Goal: Task Accomplishment & Management: Use online tool/utility

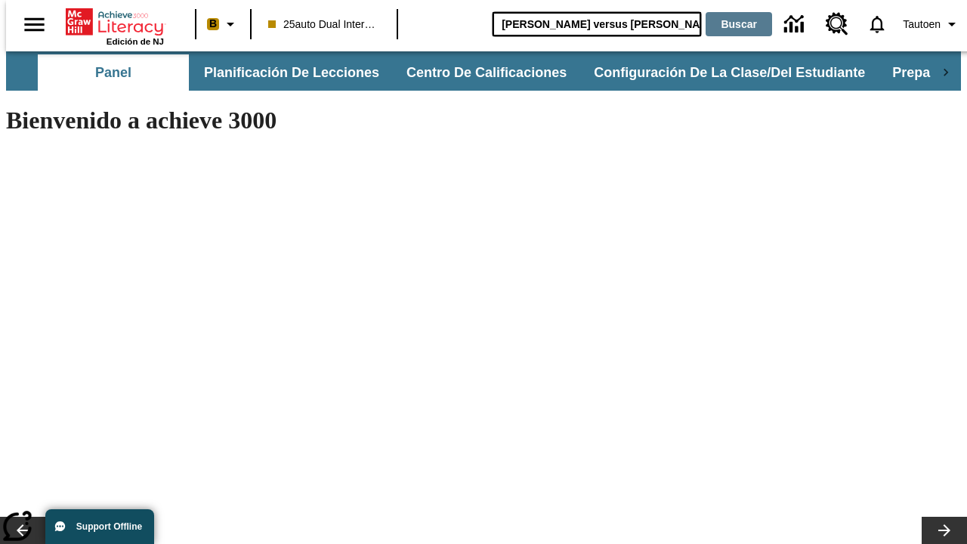
type input "[PERSON_NAME] versus [PERSON_NAME]"
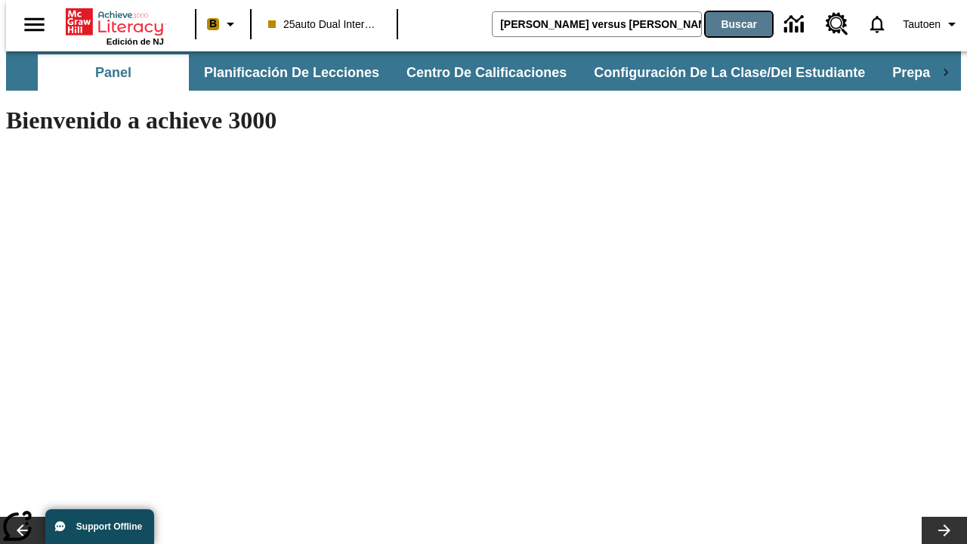
click at [729, 24] on button "Buscar" at bounding box center [738, 24] width 66 height 24
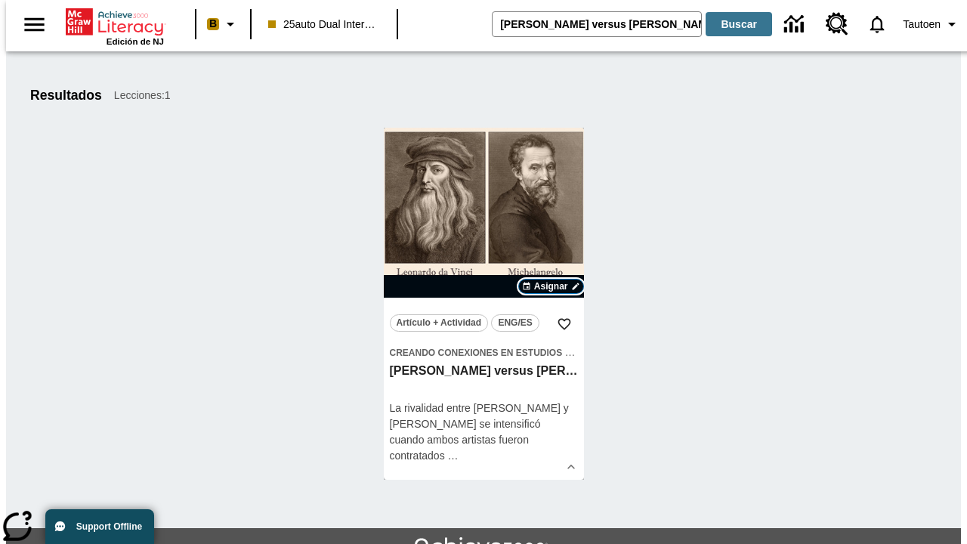
click at [551, 286] on span "Asignar" at bounding box center [551, 286] width 34 height 14
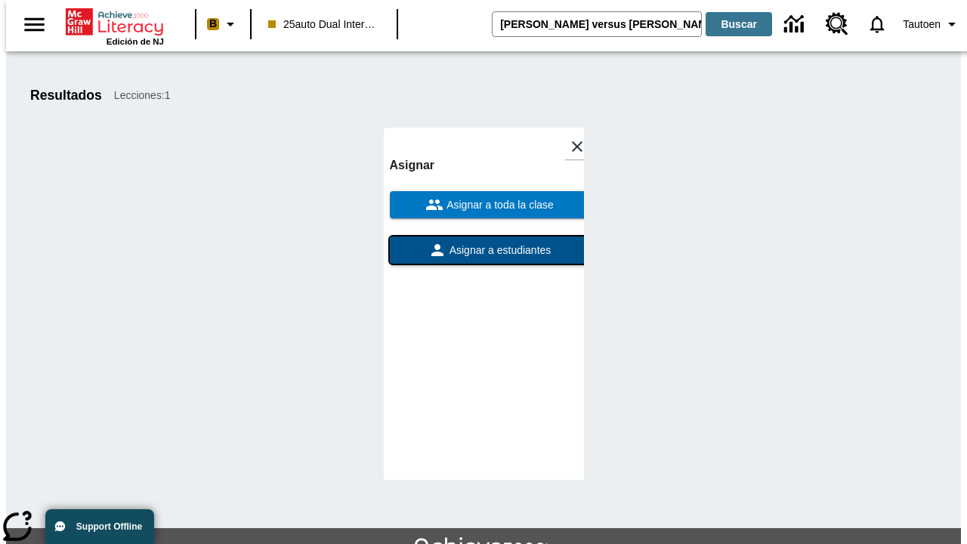
click at [483, 250] on span "Asignar a estudiantes" at bounding box center [498, 250] width 105 height 16
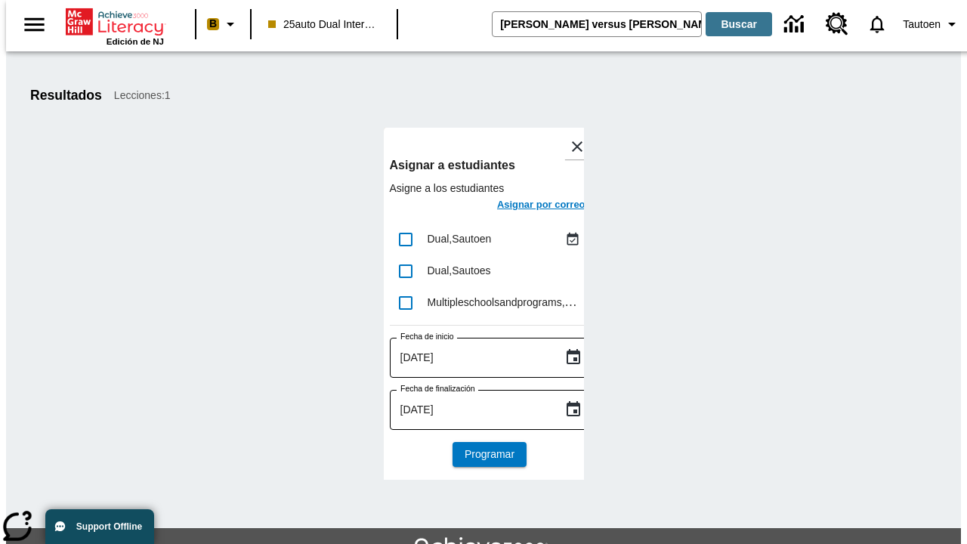
click at [527, 206] on h6 "Asignar por correo" at bounding box center [541, 204] width 88 height 17
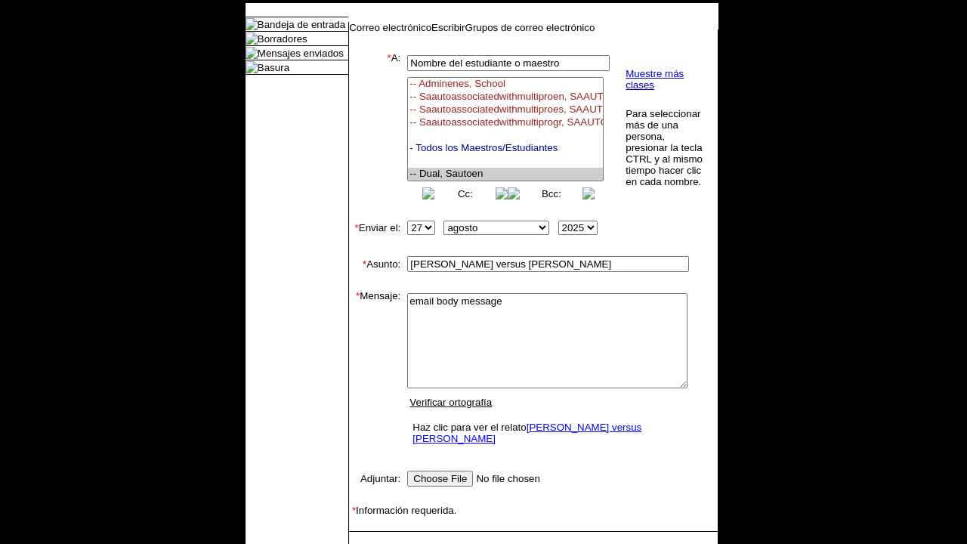
select select "U,21476361,1"
type textarea "email body message"
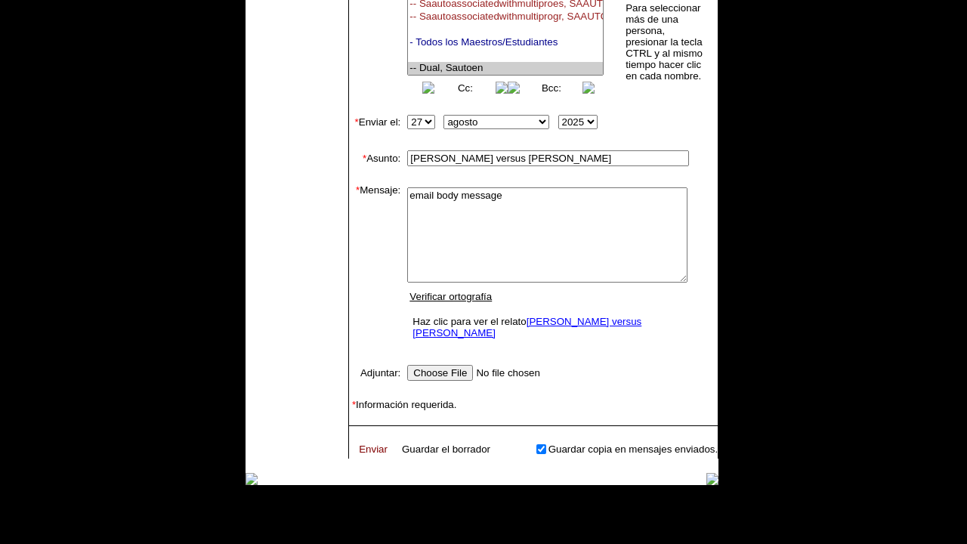
scroll to position [193, 0]
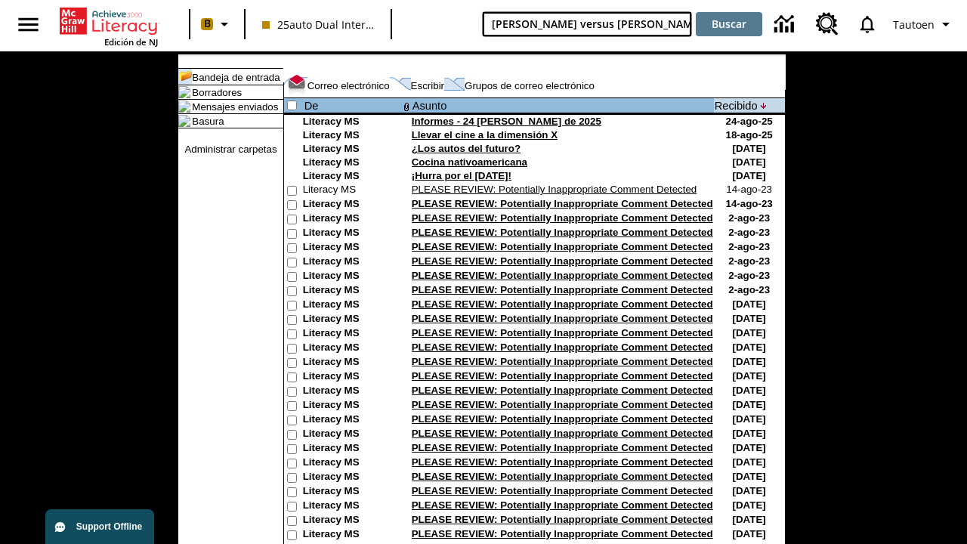
type input "[PERSON_NAME] versus [PERSON_NAME]"
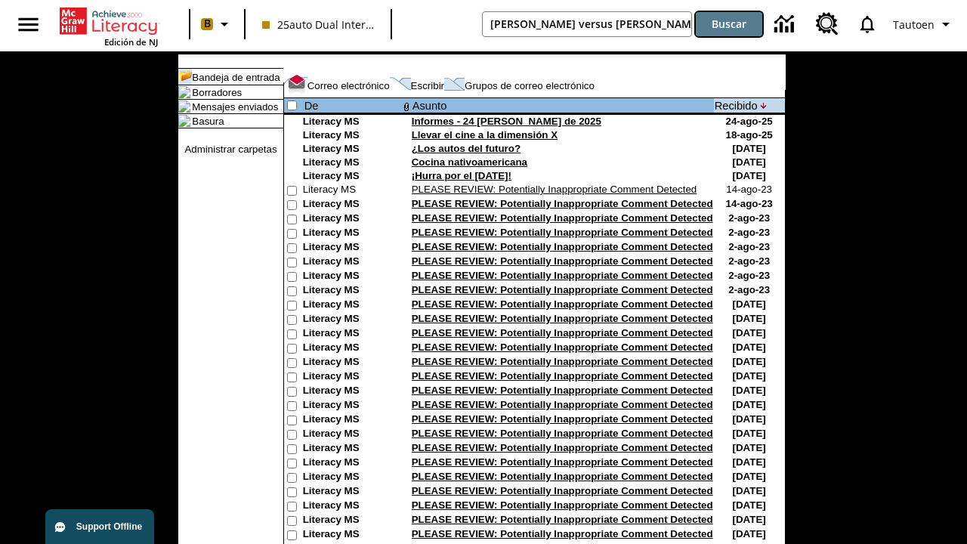
click at [729, 24] on button "Buscar" at bounding box center [729, 24] width 66 height 24
